Goal: Find specific page/section: Find specific page/section

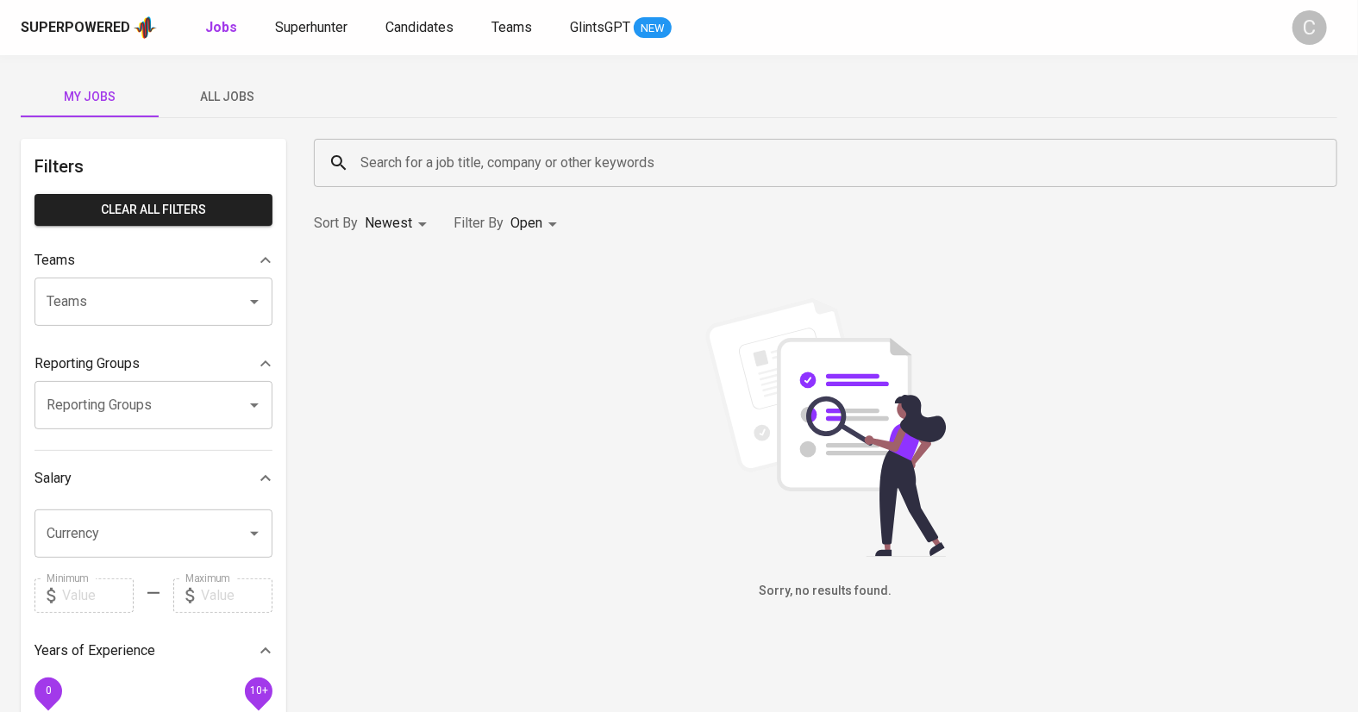
click at [234, 102] on span "All Jobs" at bounding box center [227, 97] width 117 height 22
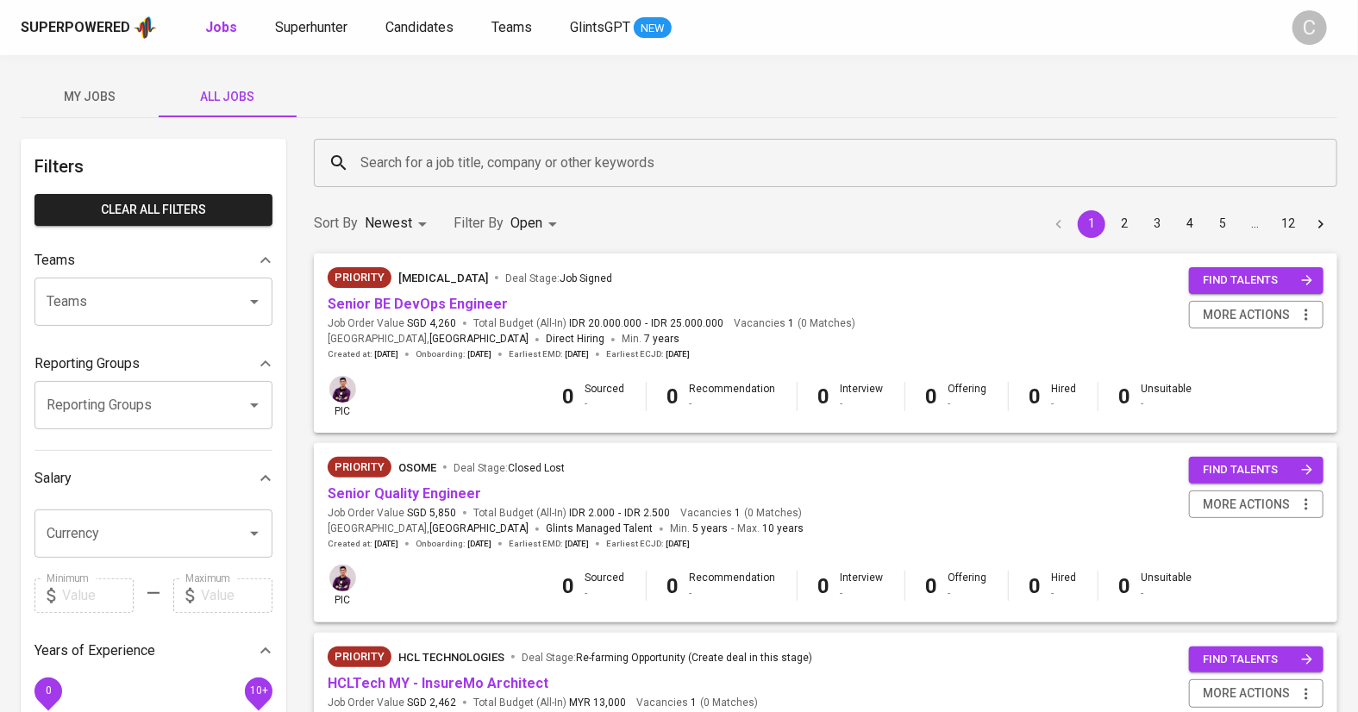
click at [421, 153] on input "Search for a job title, company or other keywords" at bounding box center [830, 163] width 948 height 33
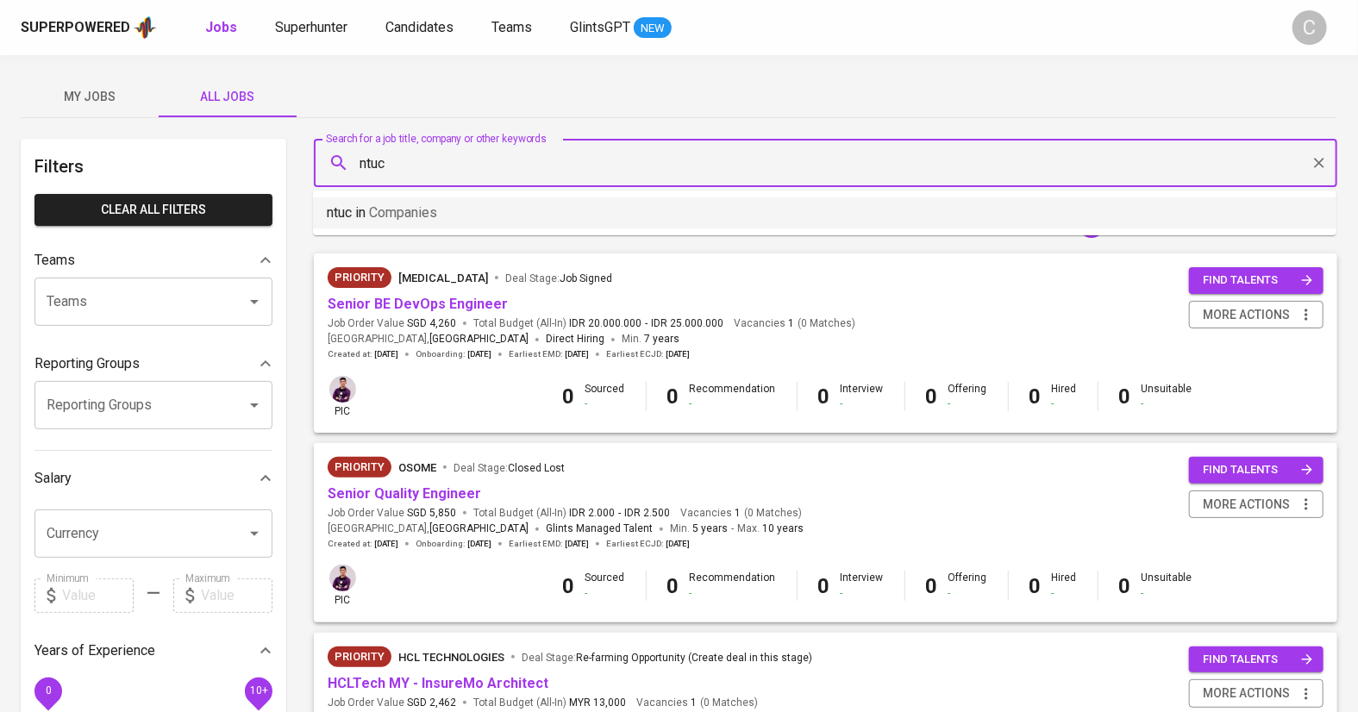
click at [467, 216] on li "ntuc in Companies" at bounding box center [825, 212] width 1024 height 31
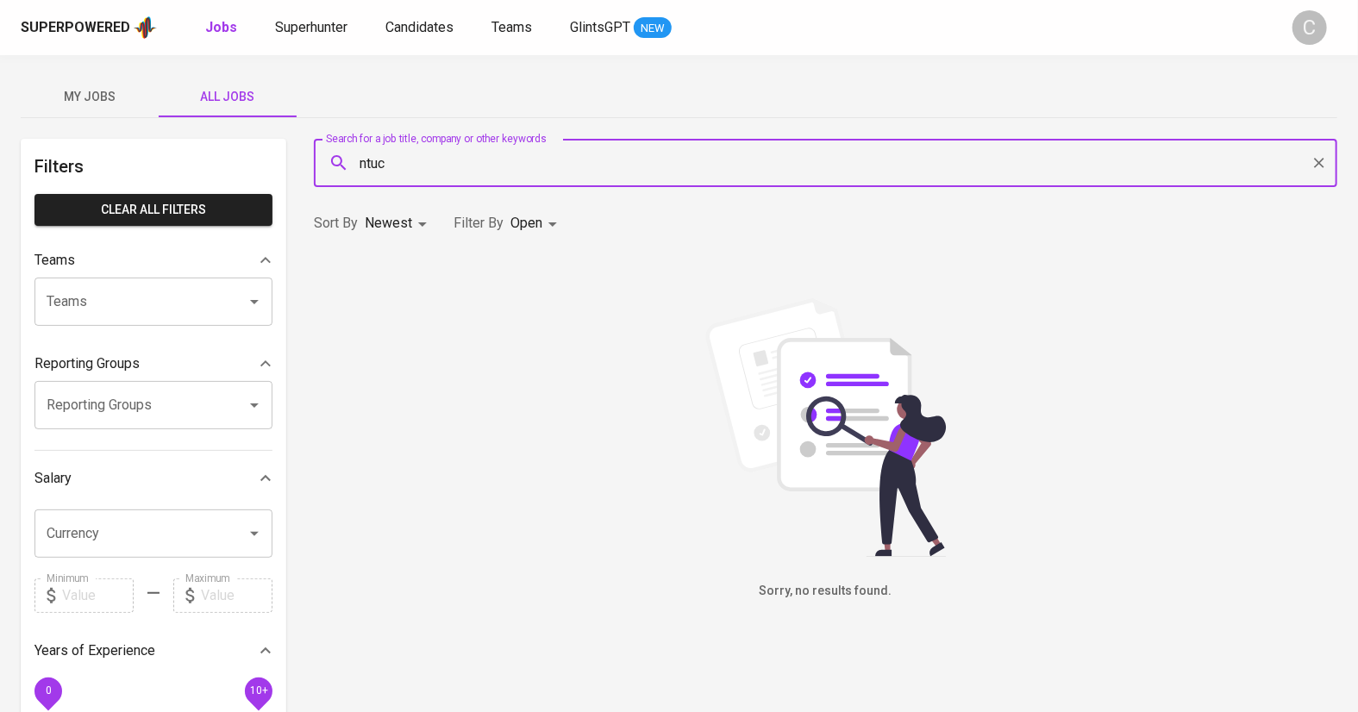
click at [441, 169] on input "ntuc" at bounding box center [830, 163] width 948 height 33
click at [435, 224] on li "ntuc in Companies" at bounding box center [825, 212] width 1024 height 31
click at [436, 166] on input "ntuc" at bounding box center [830, 163] width 948 height 33
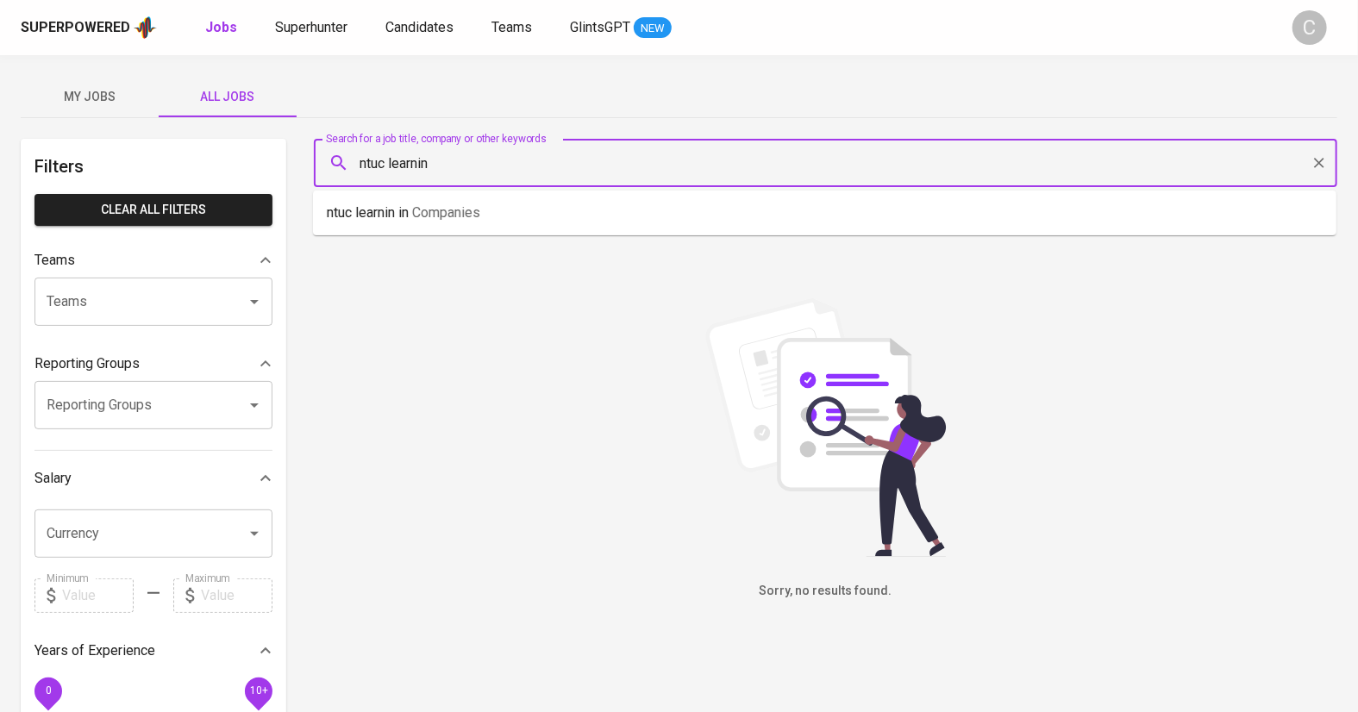
type input "ntuc learning"
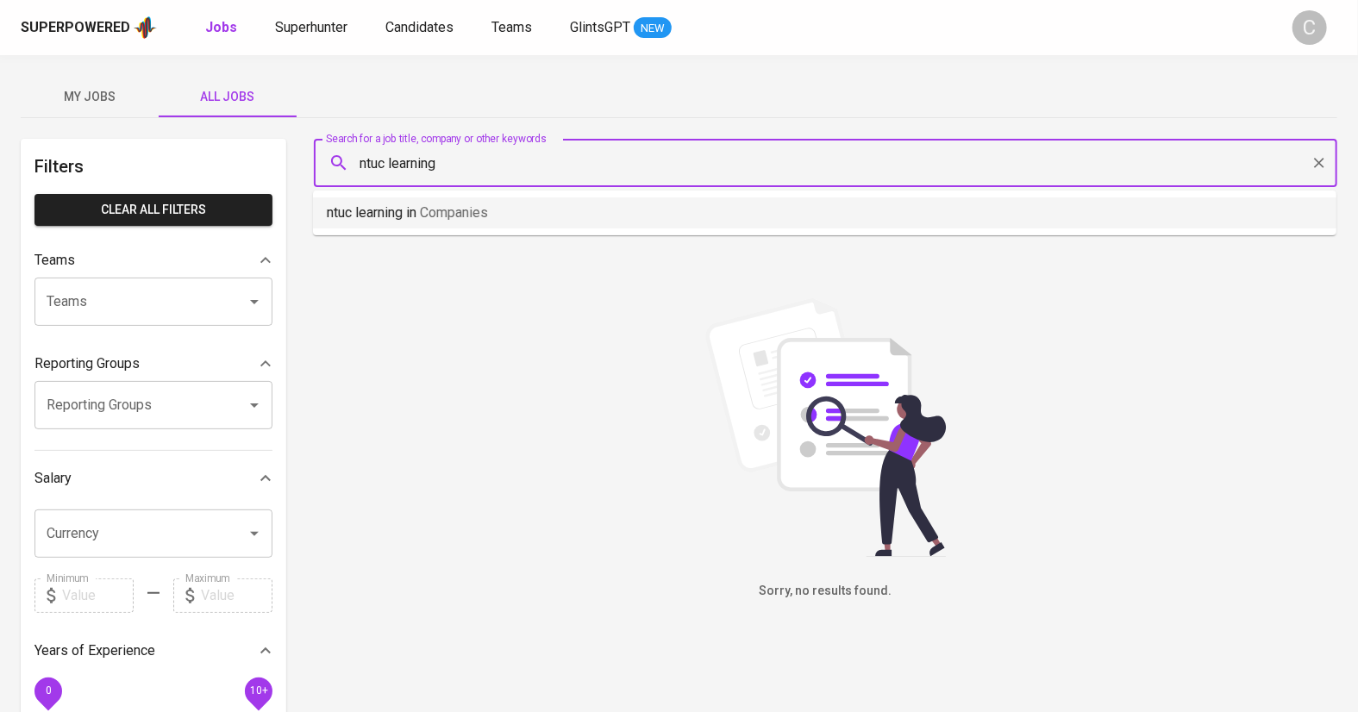
click at [373, 207] on p "ntuc learning in Companies" at bounding box center [407, 213] width 161 height 21
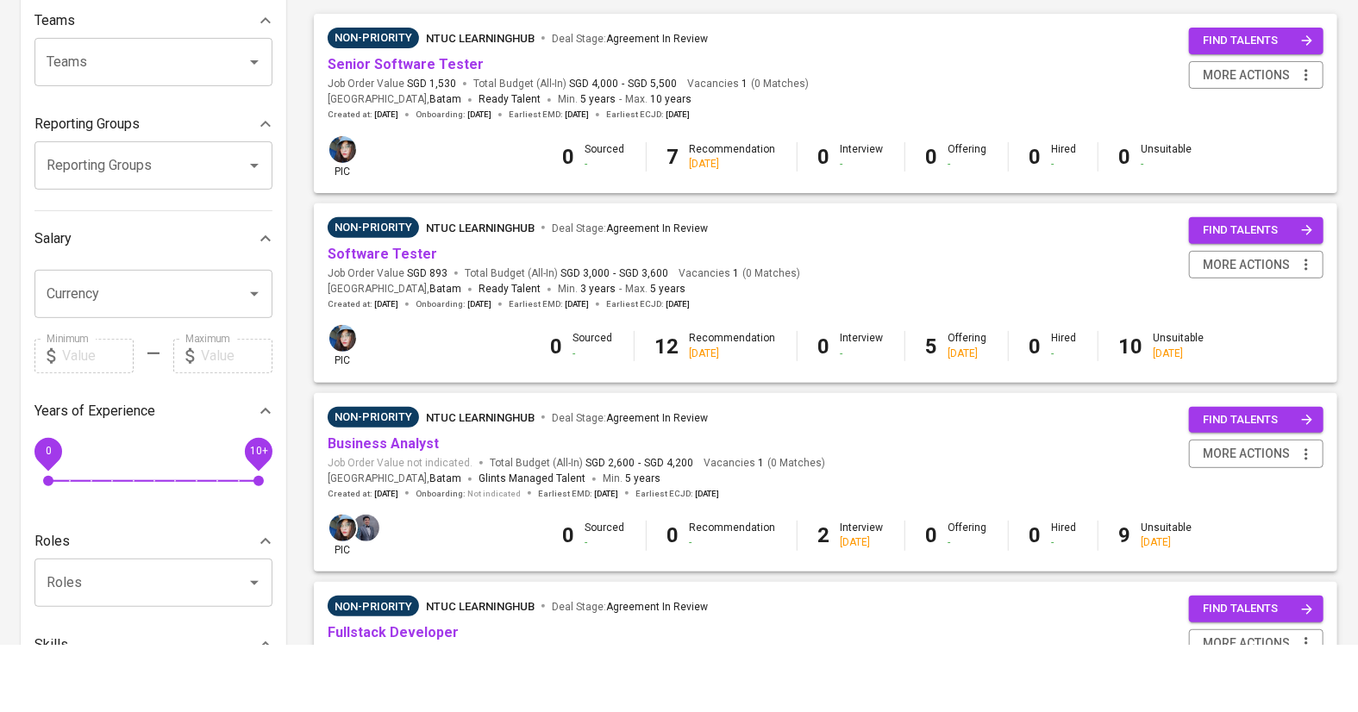
scroll to position [177, 0]
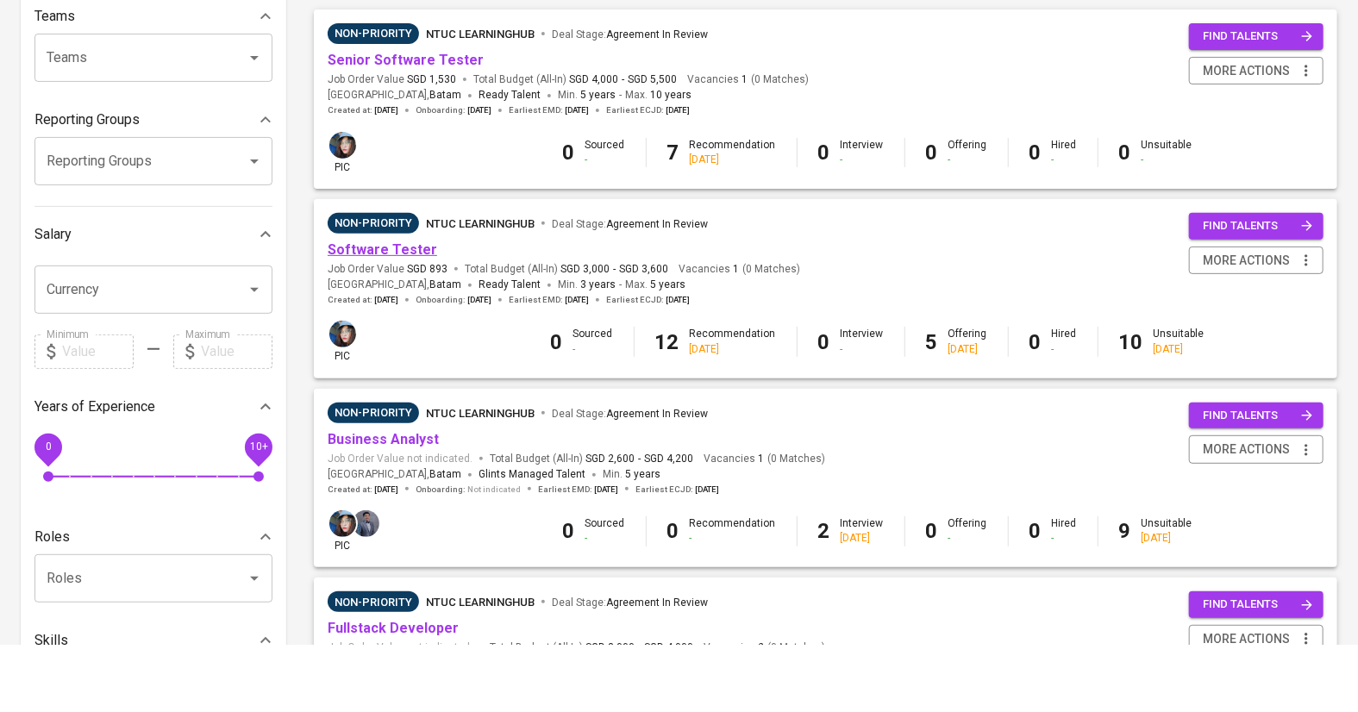
click at [384, 315] on link "Software Tester" at bounding box center [383, 317] width 110 height 16
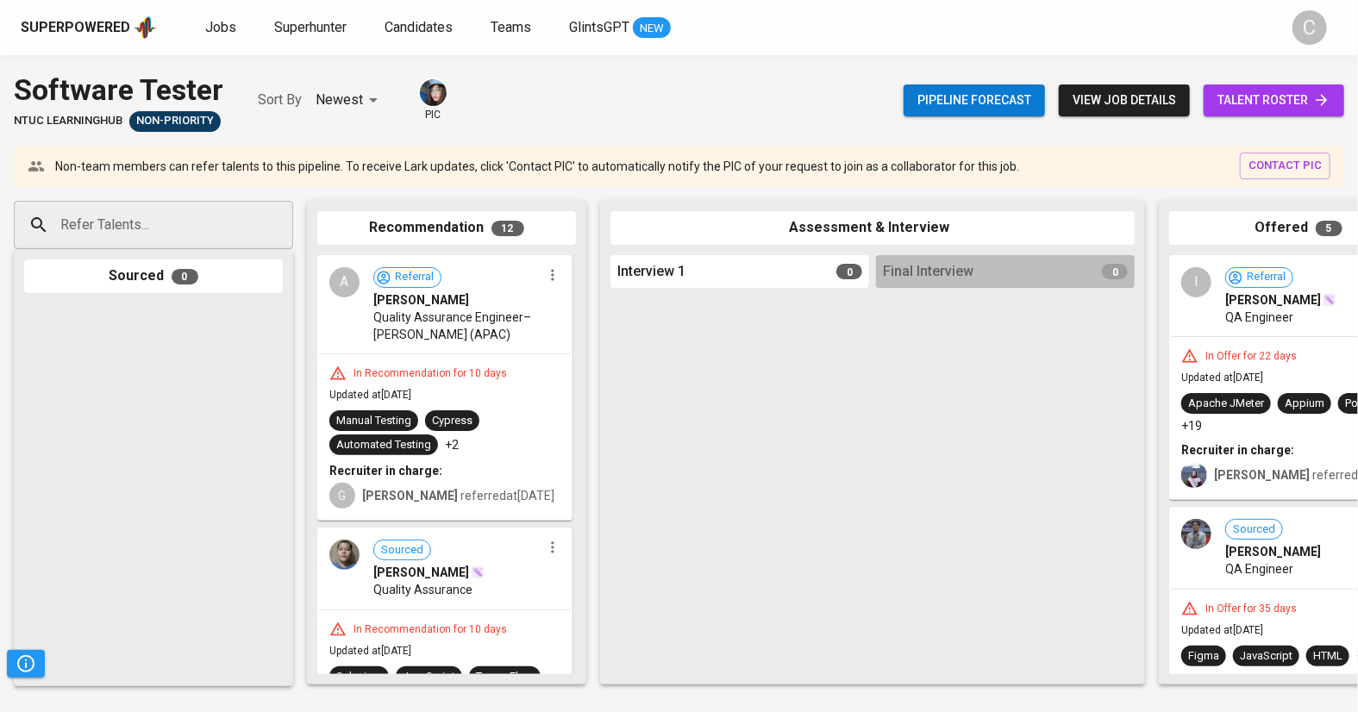
click at [1280, 87] on link "talent roster" at bounding box center [1274, 101] width 141 height 32
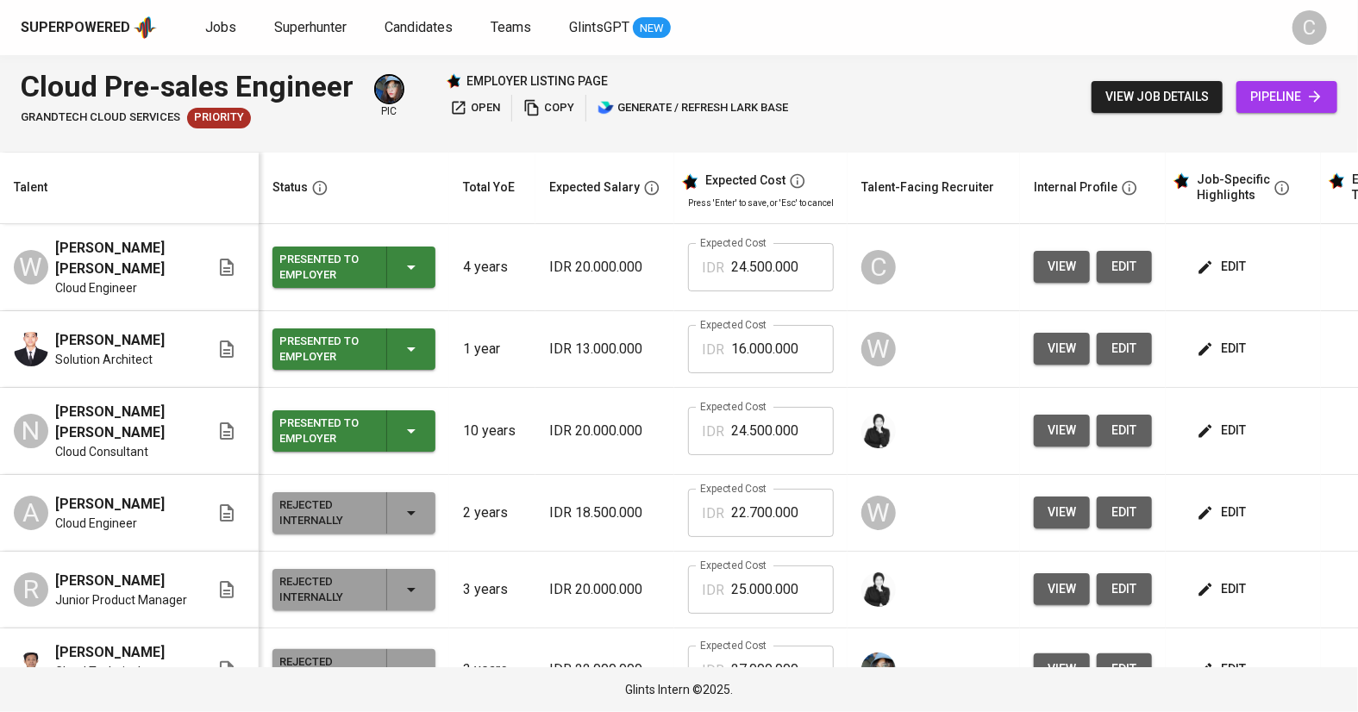
click at [1211, 271] on span "edit" at bounding box center [1223, 267] width 46 height 22
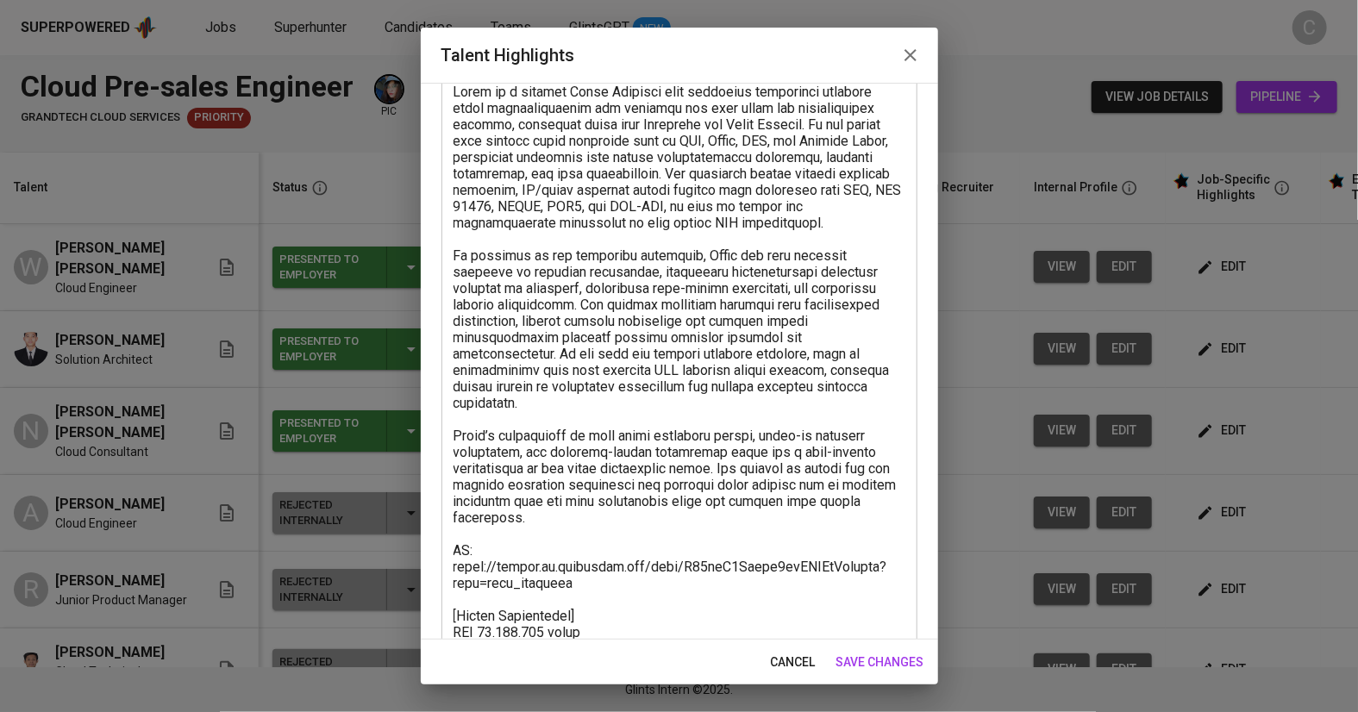
scroll to position [143, 0]
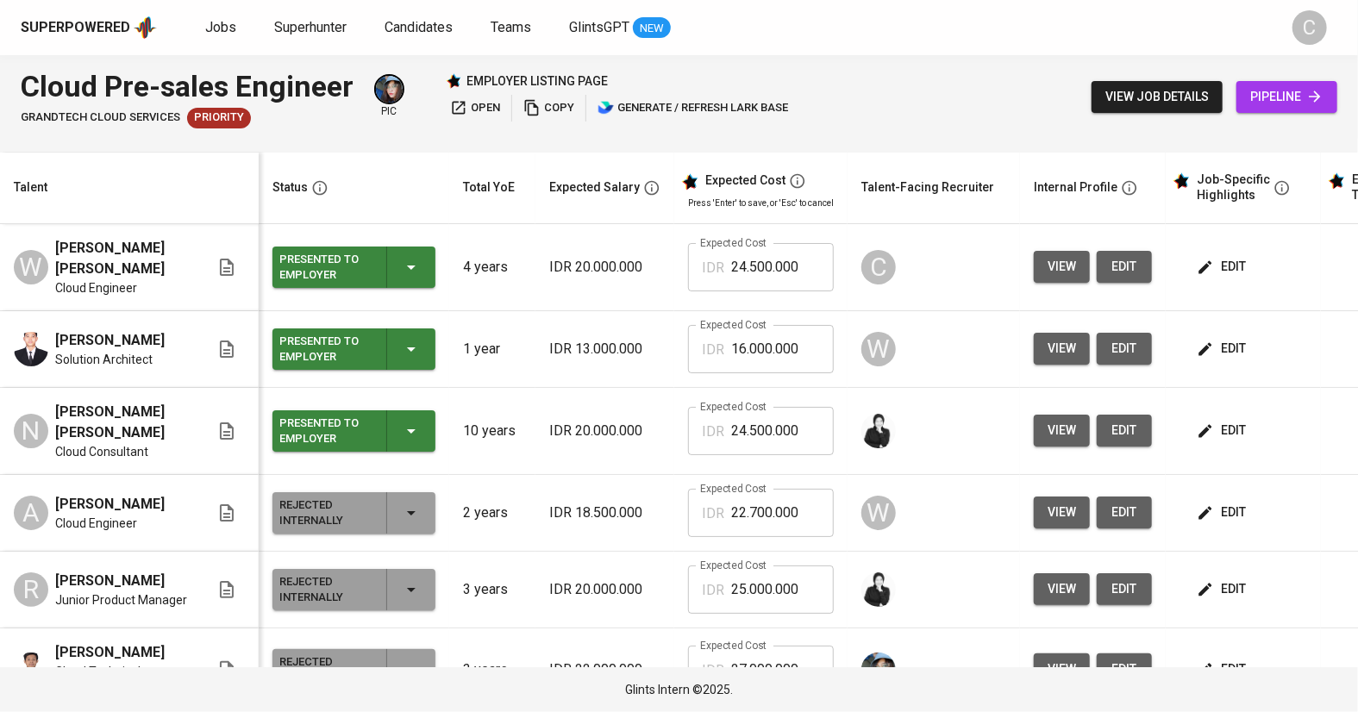
click at [1070, 272] on button "view" at bounding box center [1062, 267] width 56 height 32
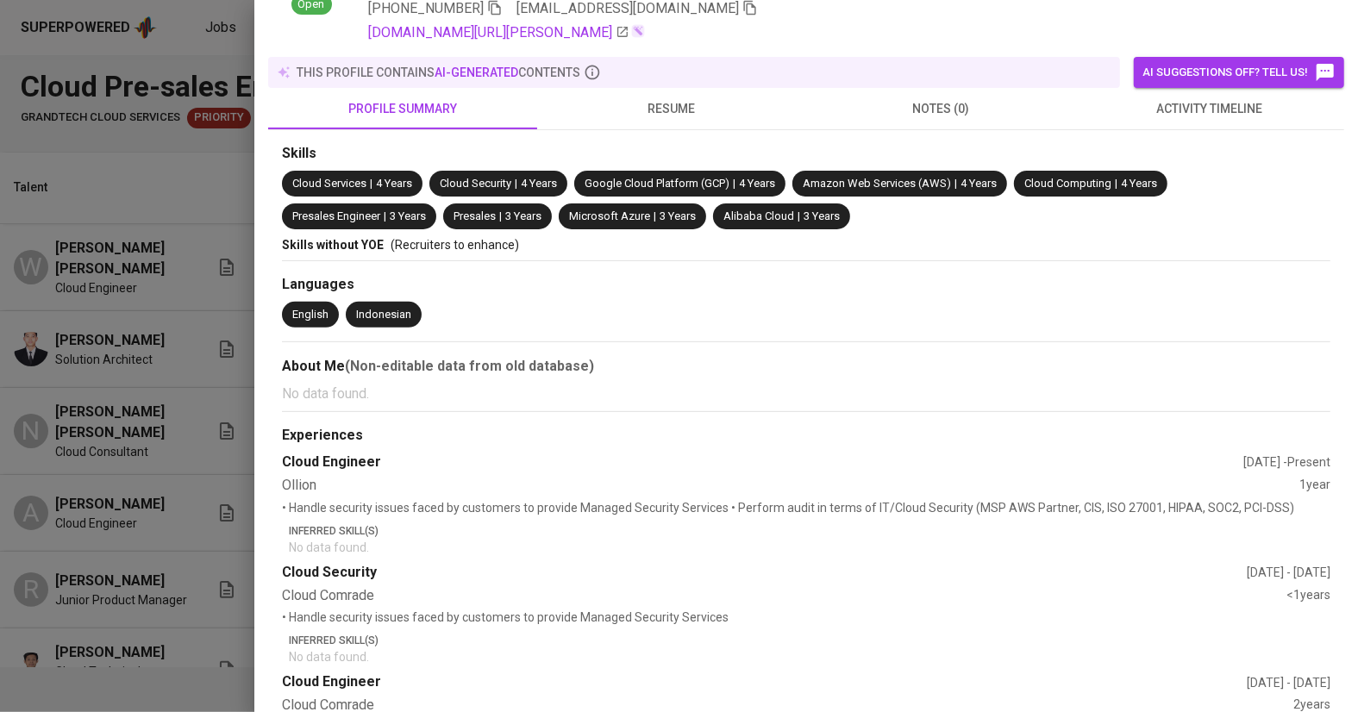
scroll to position [0, 0]
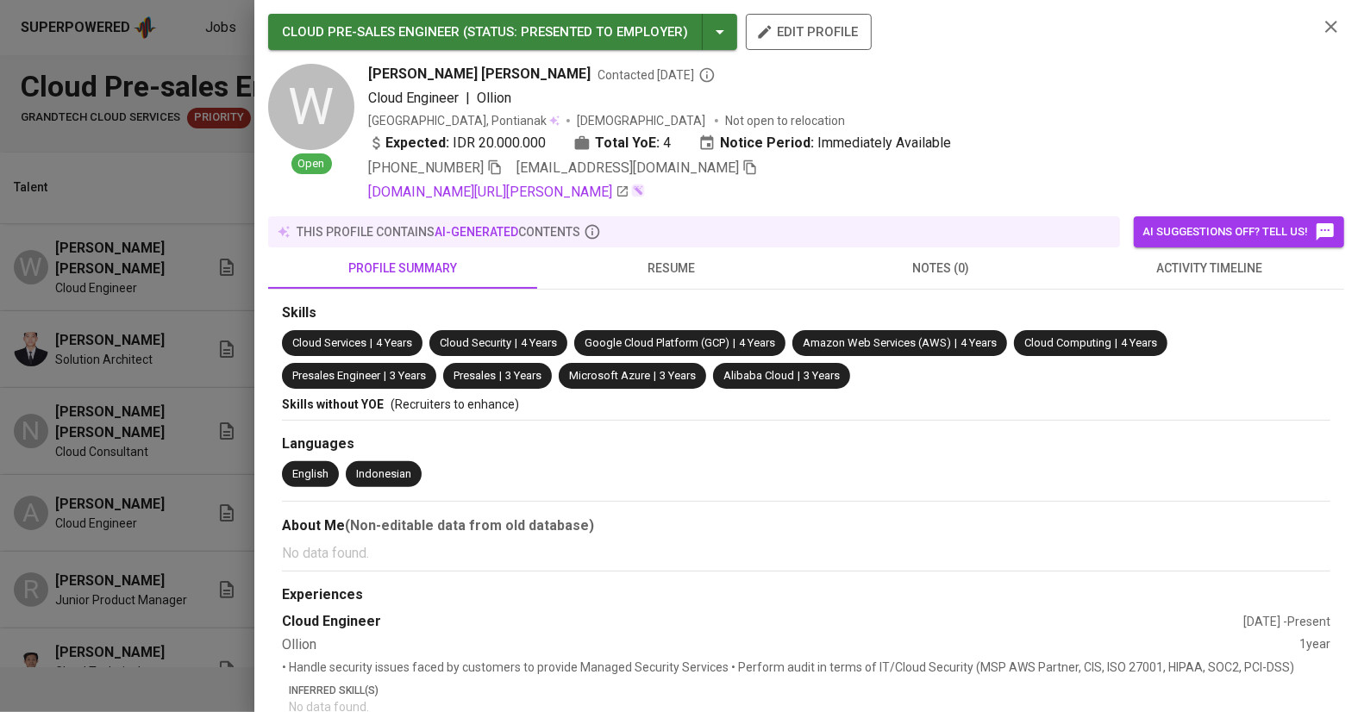
click at [178, 485] on div at bounding box center [679, 356] width 1358 height 712
